Goal: Task Accomplishment & Management: Manage account settings

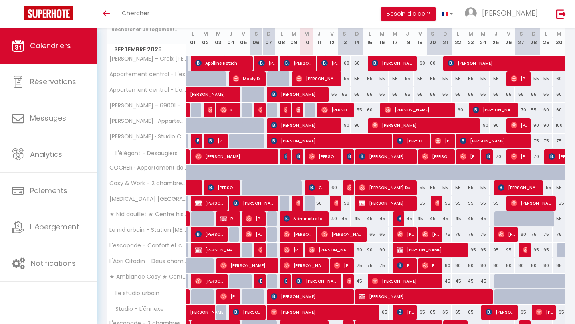
scroll to position [108, 0]
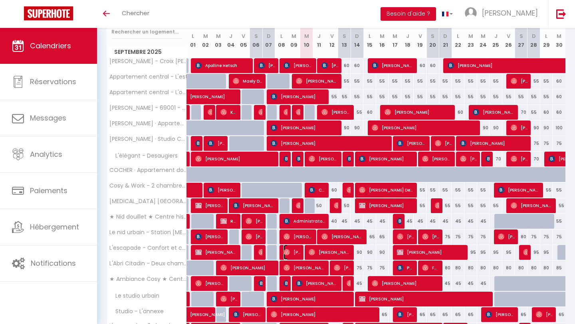
click at [298, 253] on span "[PERSON_NAME]" at bounding box center [292, 252] width 17 height 15
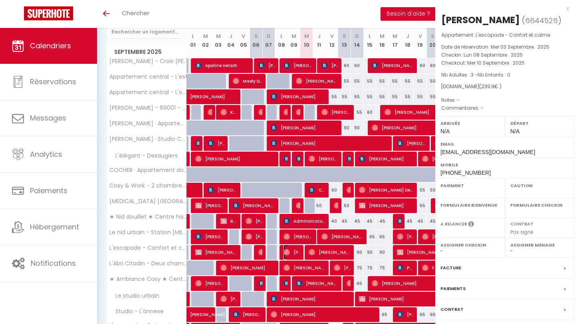
select select "OK"
select select "0"
select select "1"
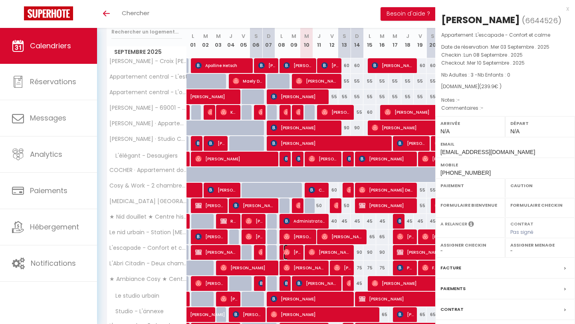
select select
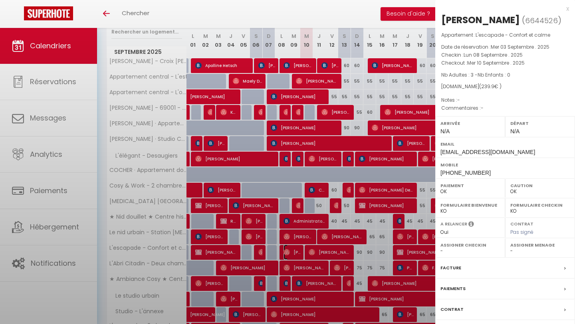
select select "19198"
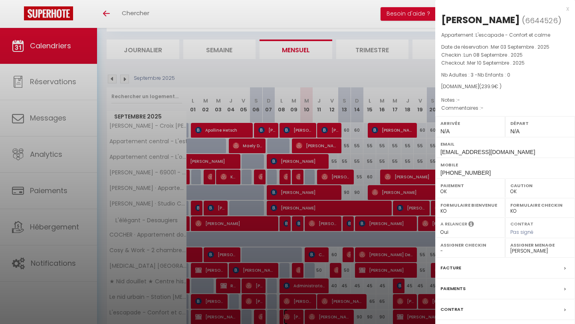
scroll to position [25, 0]
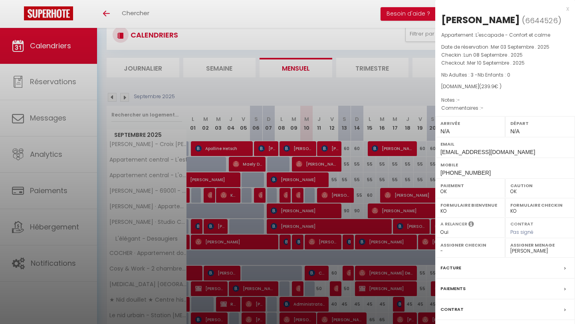
click at [453, 308] on label "Contrat" at bounding box center [452, 310] width 23 height 8
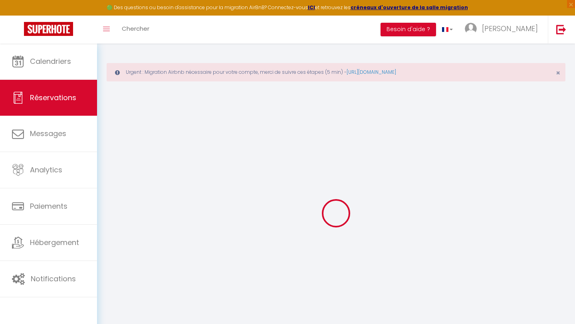
select select
checkbox input "false"
select select
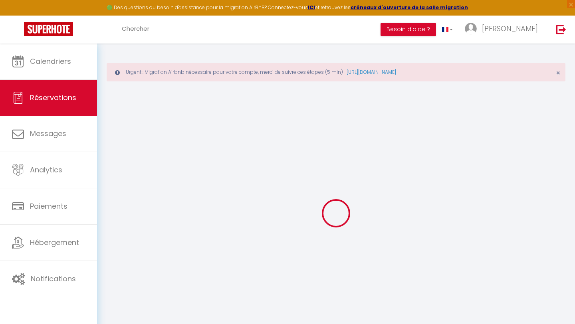
select select
checkbox input "false"
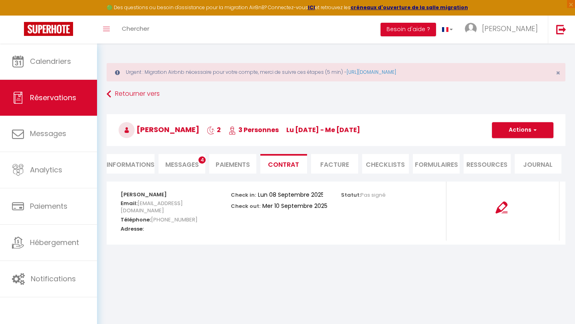
click at [395, 171] on li "CHECKLISTS" at bounding box center [385, 164] width 47 height 20
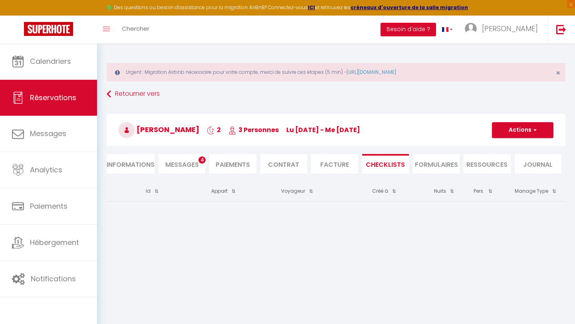
scroll to position [44, 0]
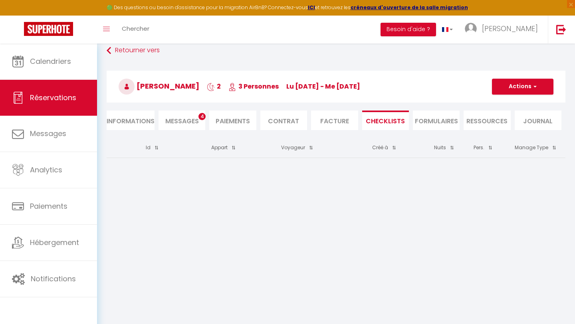
click at [140, 120] on li "Informations" at bounding box center [131, 121] width 48 height 20
select select
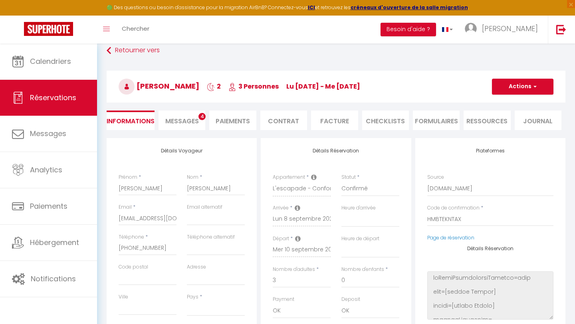
click at [388, 120] on li "CHECKLISTS" at bounding box center [385, 121] width 47 height 20
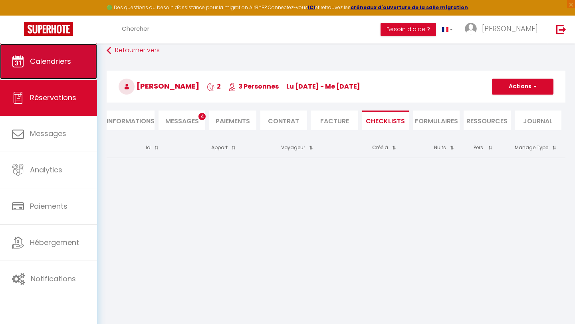
click at [56, 62] on span "Calendriers" at bounding box center [50, 61] width 41 height 10
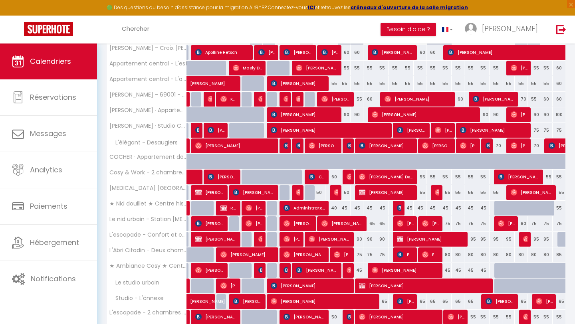
scroll to position [169, 0]
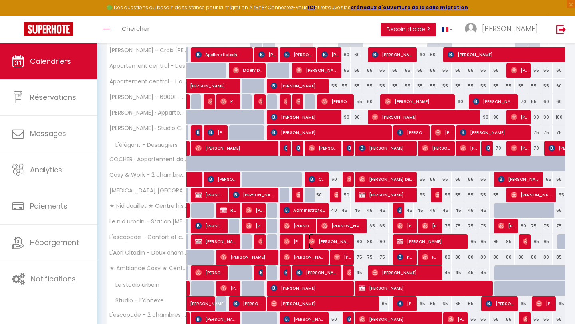
click at [317, 240] on span "[PERSON_NAME] [PERSON_NAME]" at bounding box center [330, 241] width 43 height 15
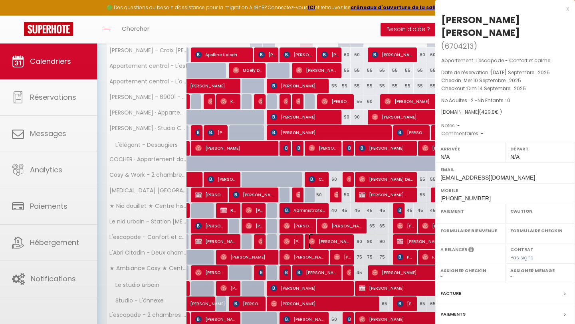
select select "OK"
select select "0"
select select "1"
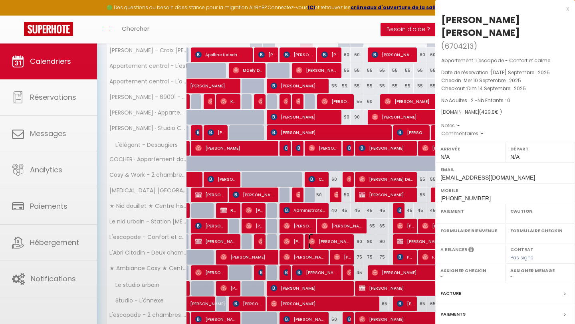
select select
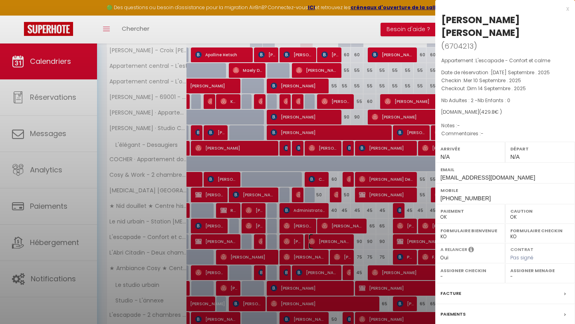
select select "19198"
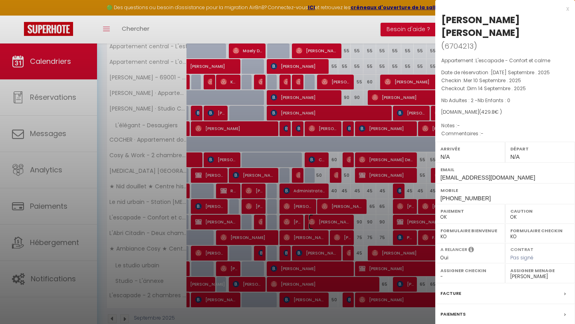
scroll to position [167, 0]
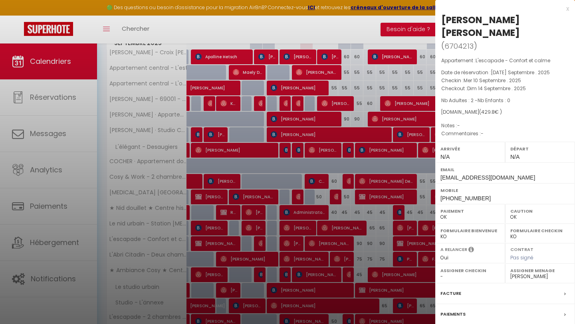
click at [566, 9] on div "x" at bounding box center [503, 9] width 134 height 10
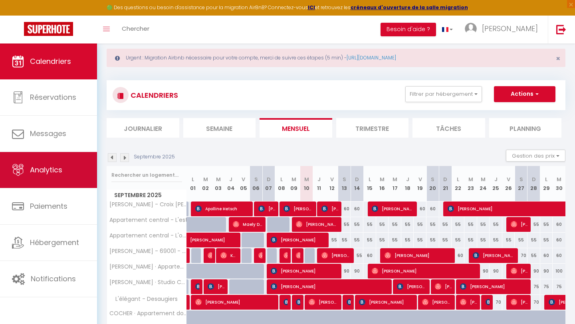
scroll to position [0, 0]
